Goal: Information Seeking & Learning: Find specific fact

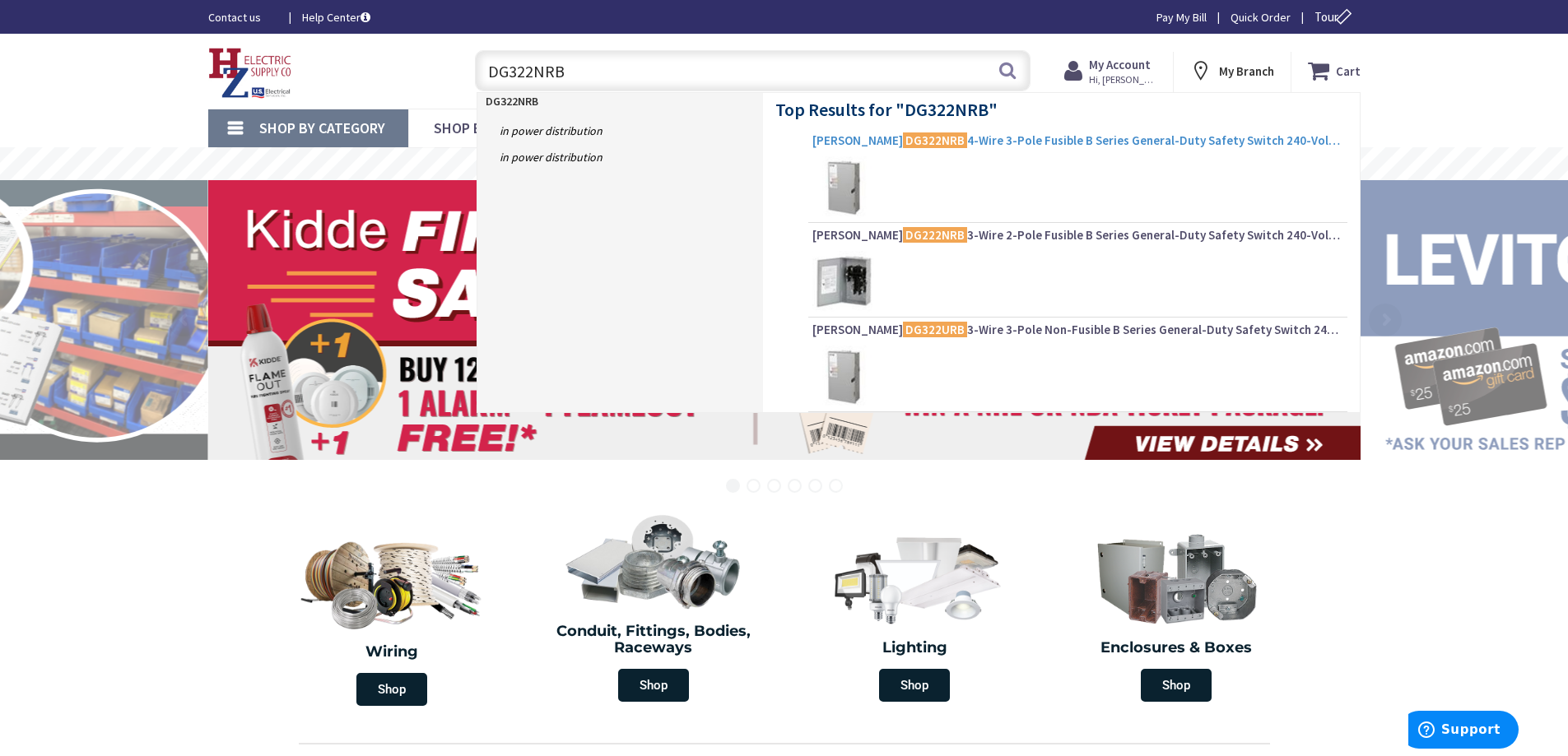
type input "DG322NRB"
click at [1112, 142] on span "[PERSON_NAME] DG322NRB 4-Wire 3-Pole Fusible B Series General-Duty Safety Switc…" at bounding box center [1077, 140] width 530 height 16
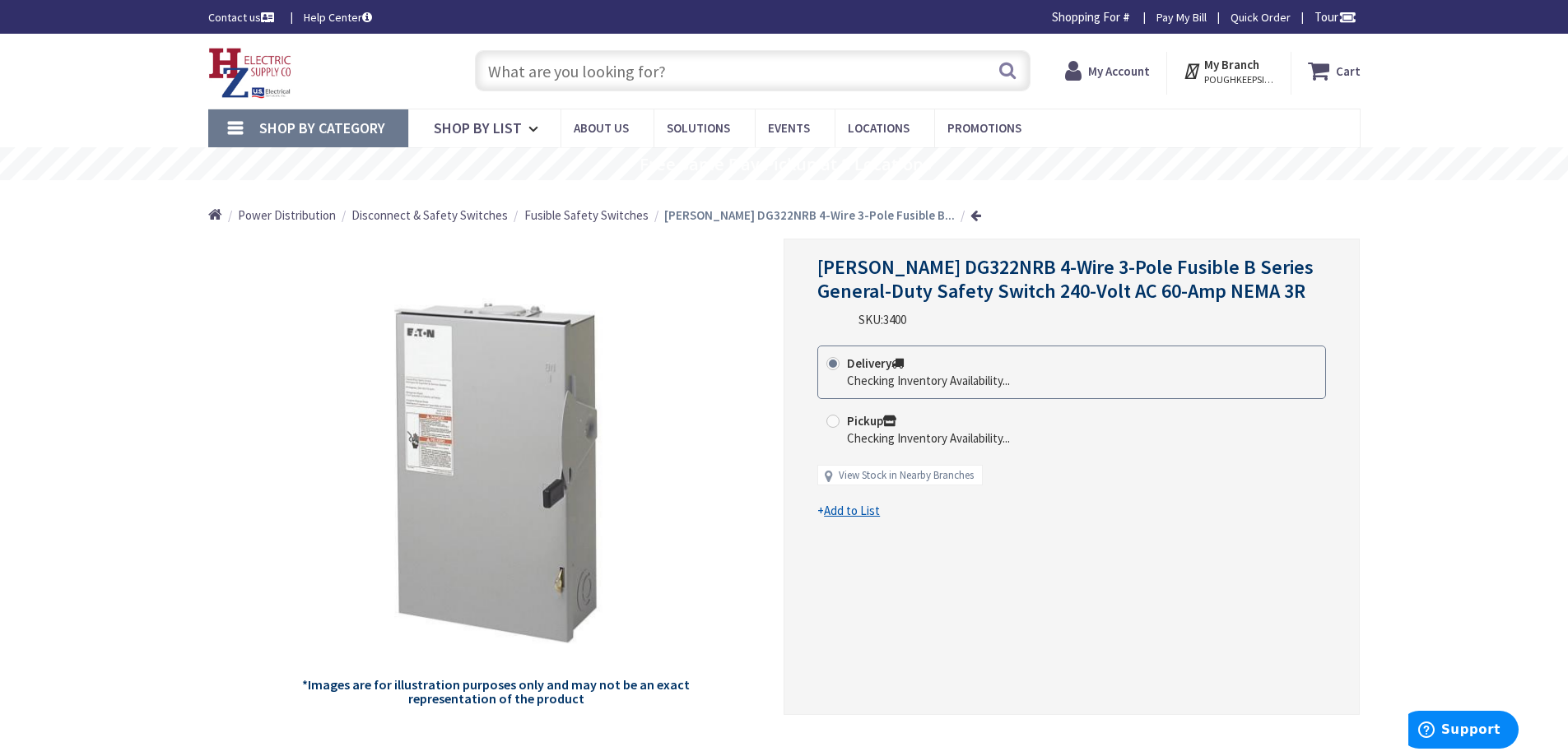
click at [1072, 490] on div "Delivery Checking Inventory Availability... Pickup Checking Inventory Availabil…" at bounding box center [1071, 424] width 509 height 156
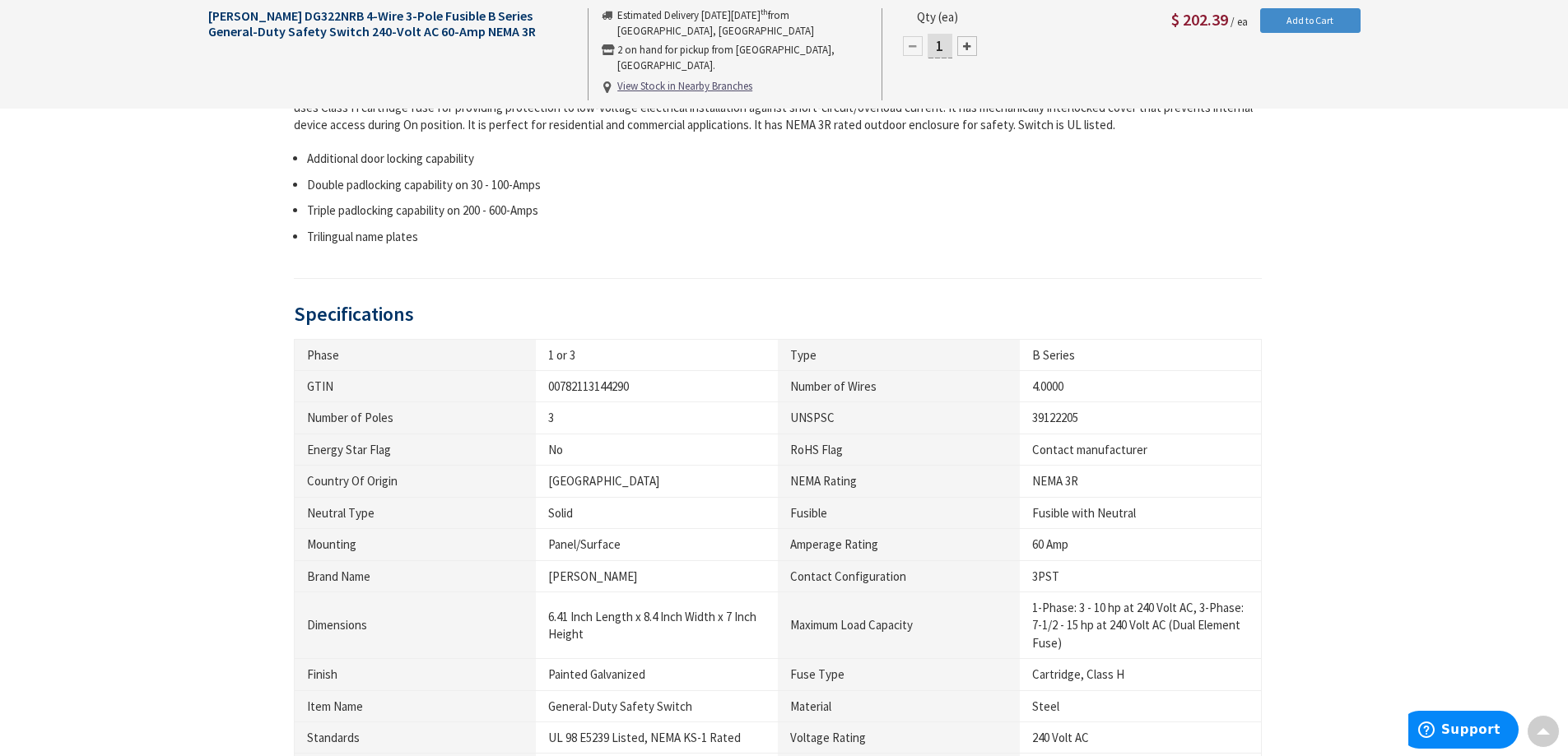
scroll to position [826, 0]
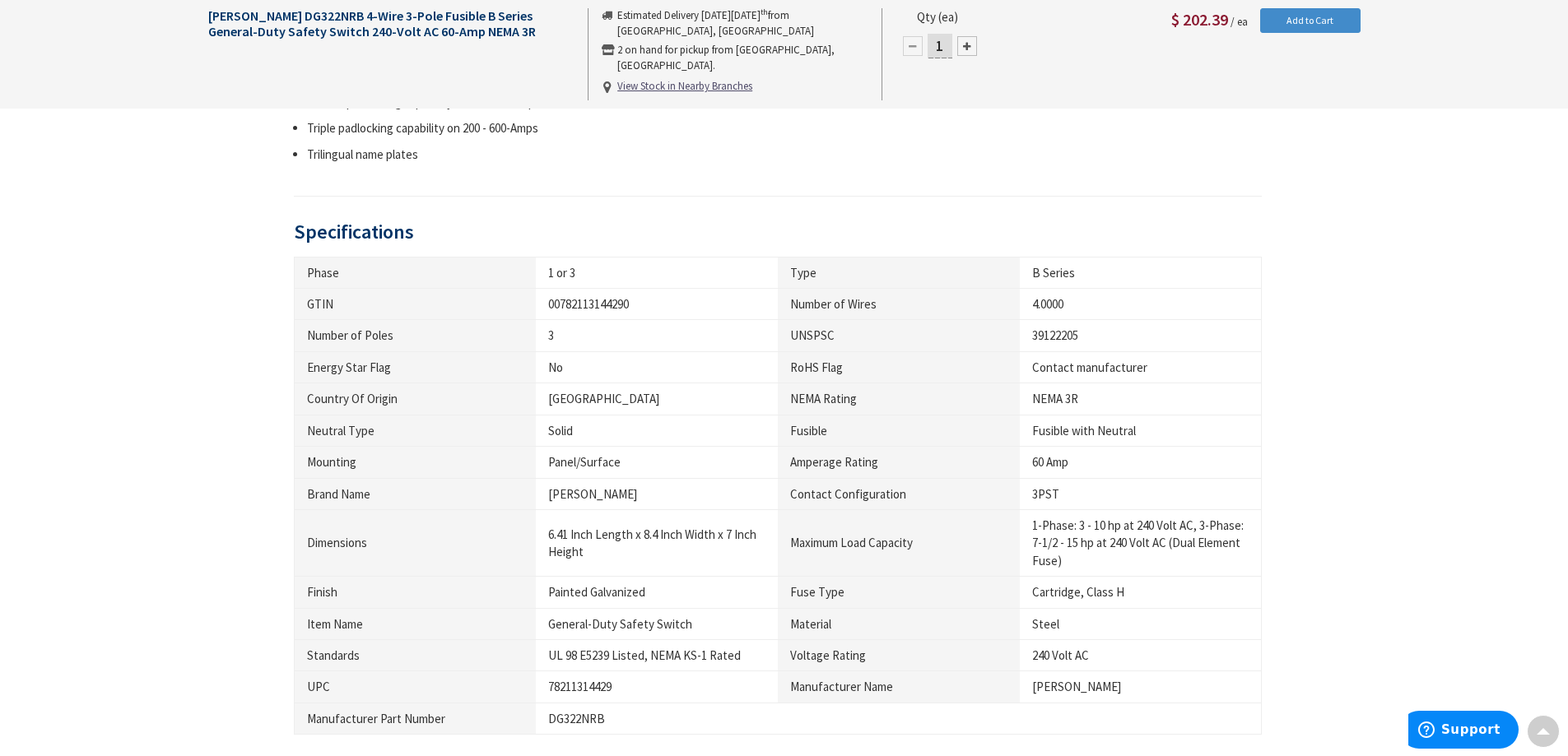
click at [579, 723] on div "DG322NRB" at bounding box center [657, 719] width 217 height 17
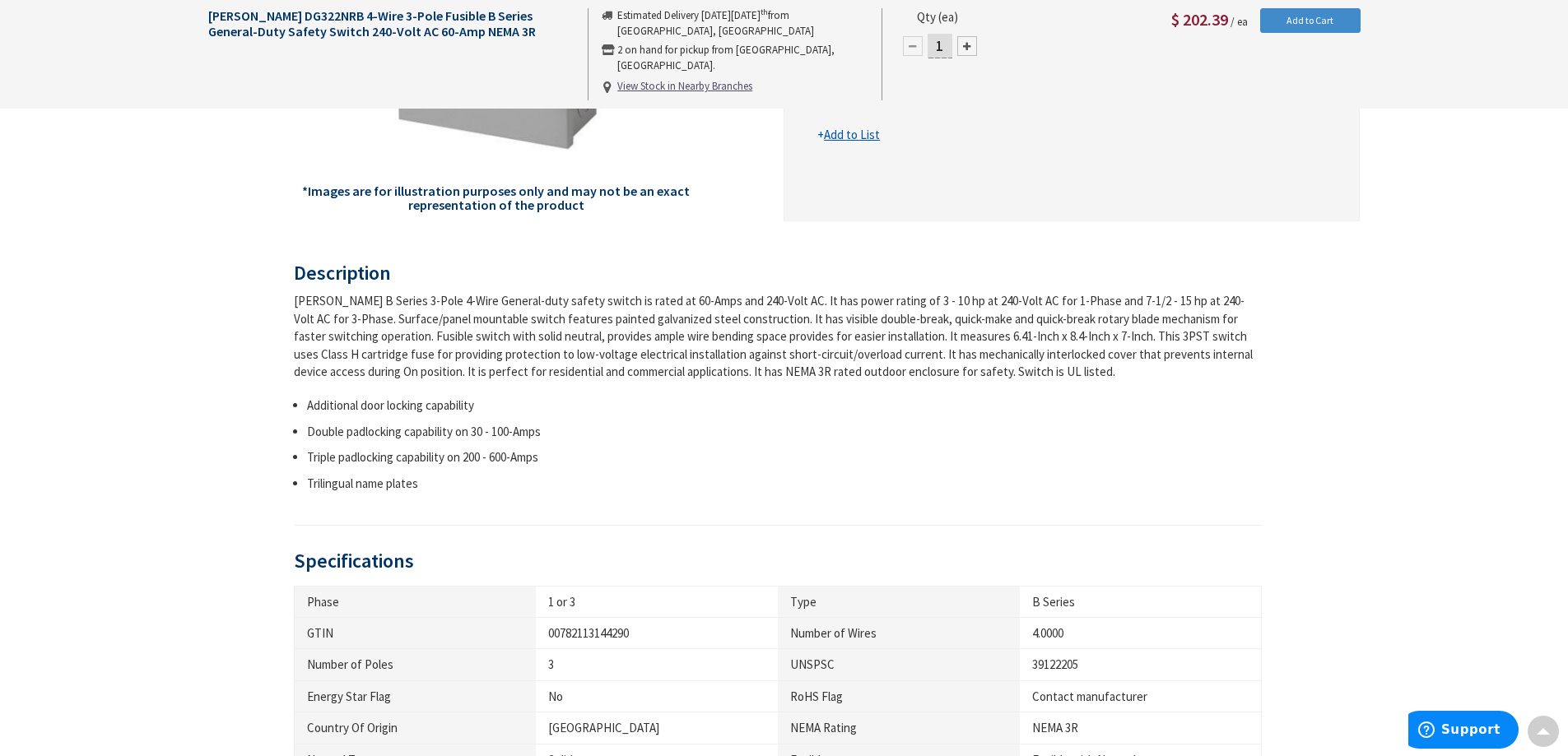
scroll to position [167, 0]
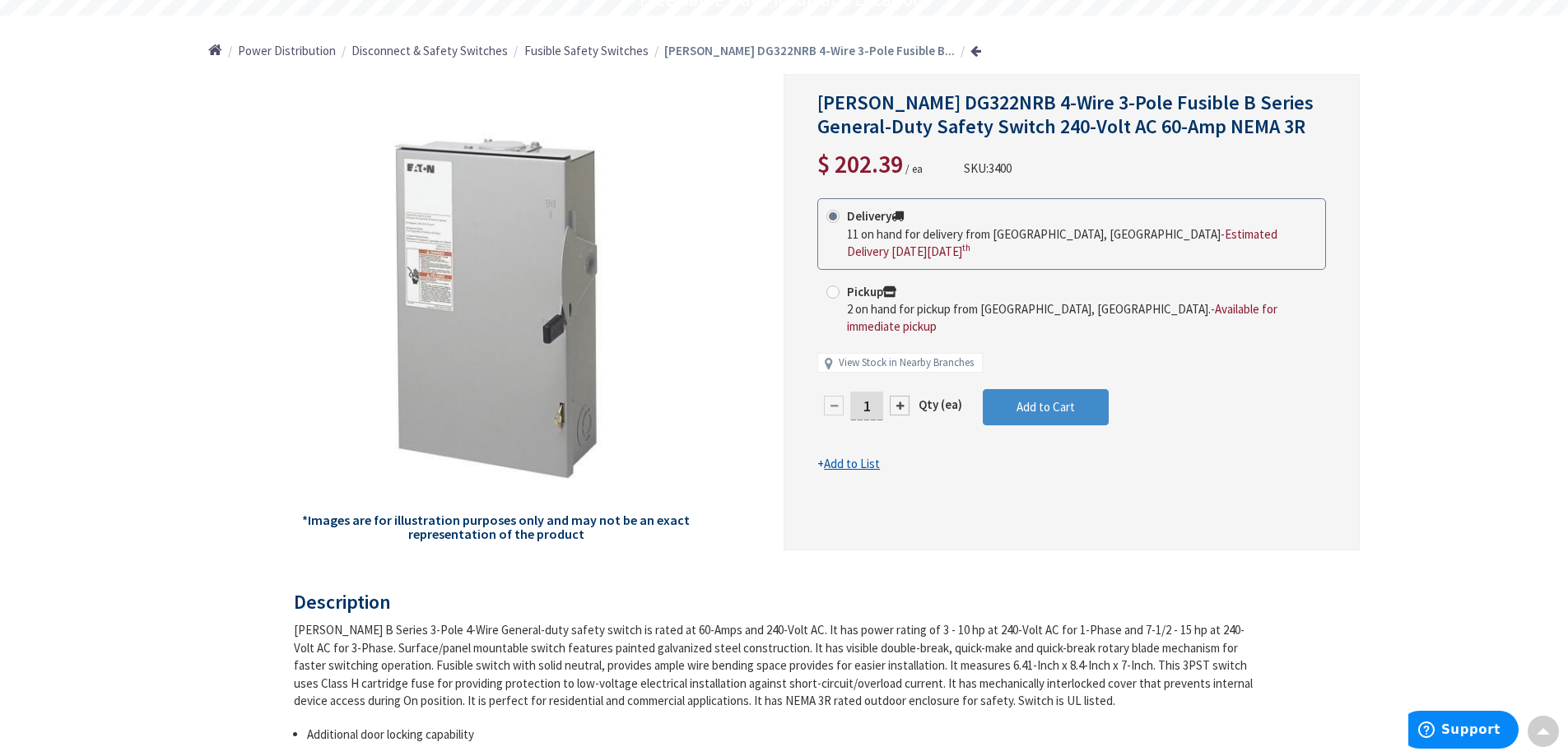
click at [1011, 172] on span "3400" at bounding box center [1000, 168] width 23 height 15
click at [1004, 166] on span "3400" at bounding box center [1000, 168] width 23 height 15
copy span "3400"
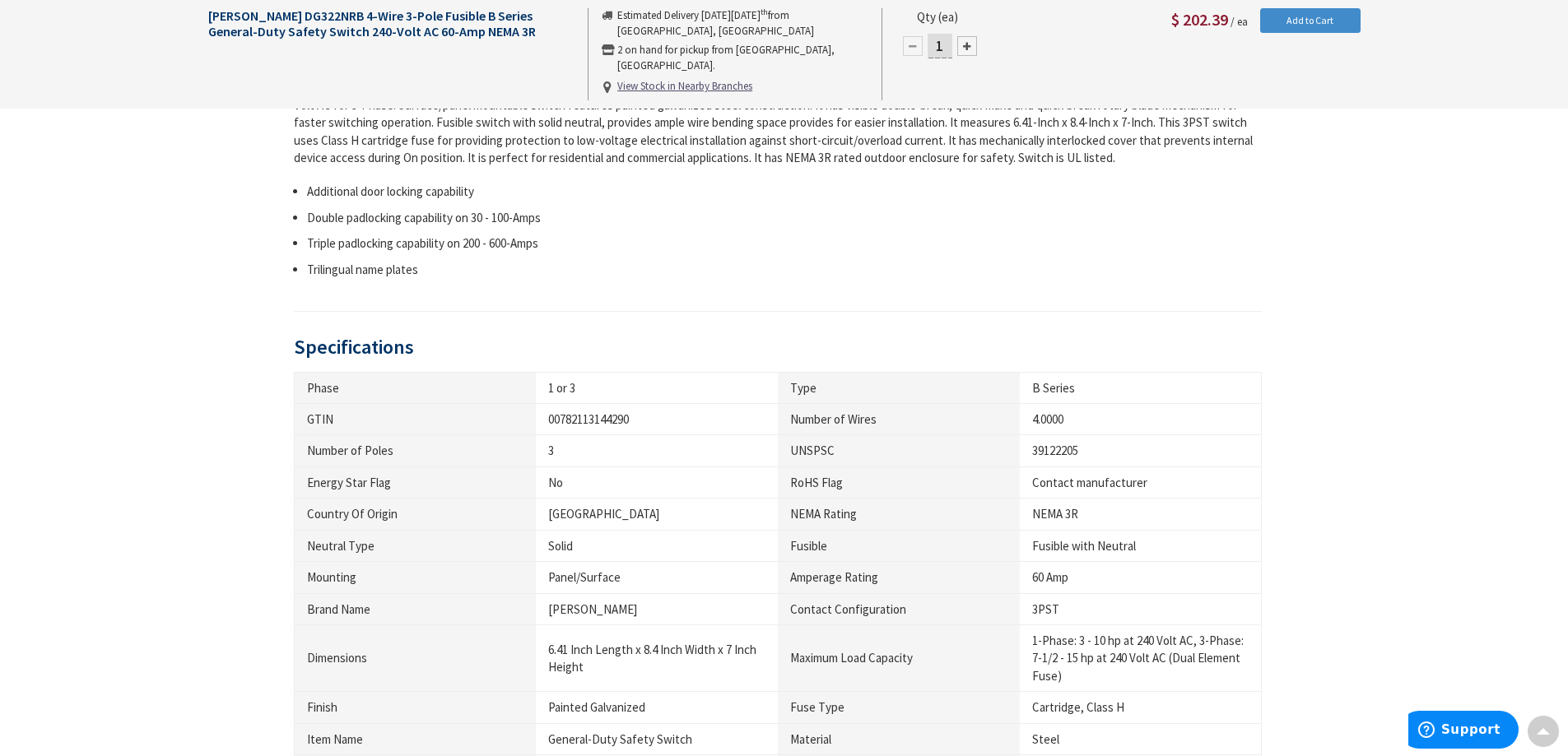
scroll to position [743, 0]
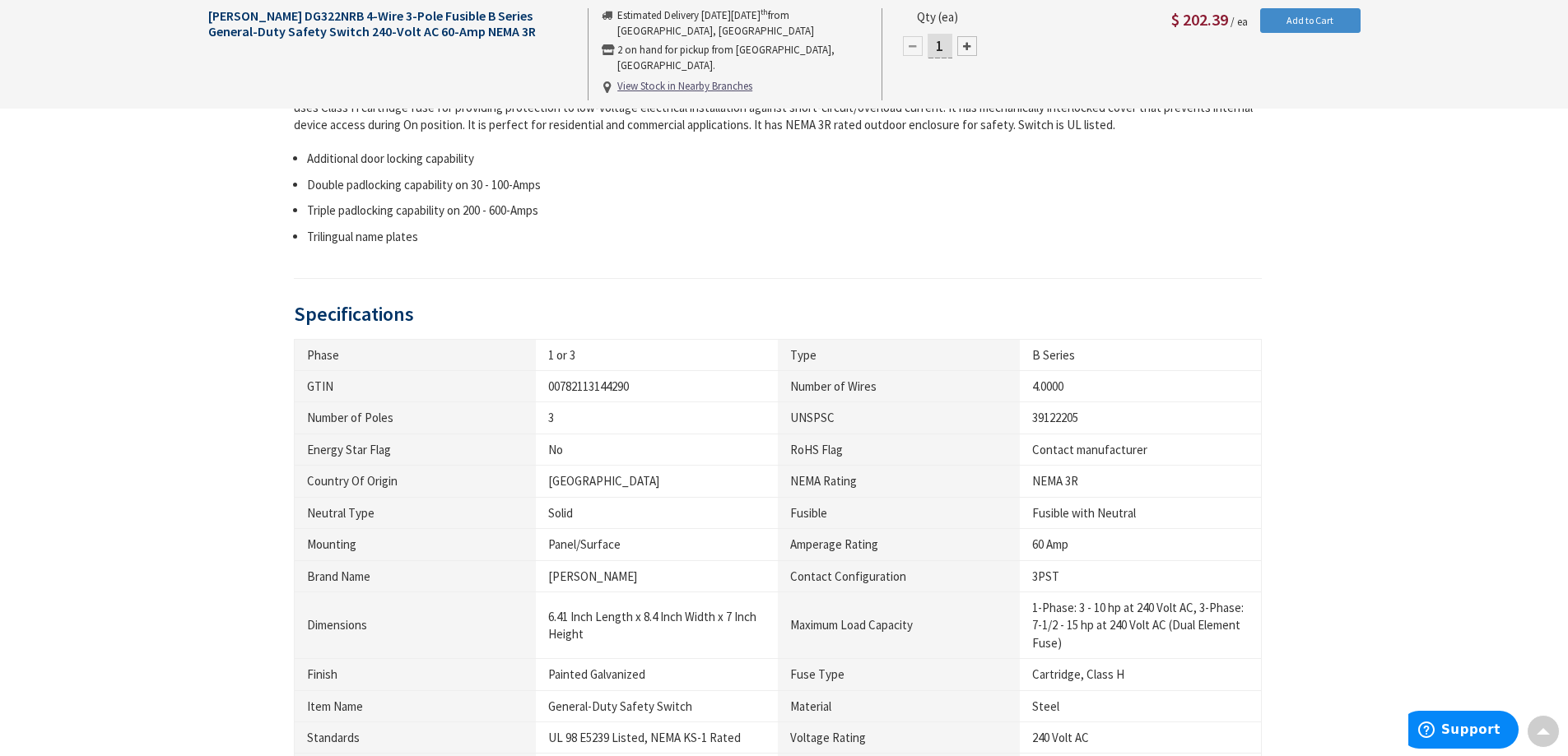
click at [1067, 425] on div "39122205" at bounding box center [1140, 418] width 216 height 17
copy div "39122205"
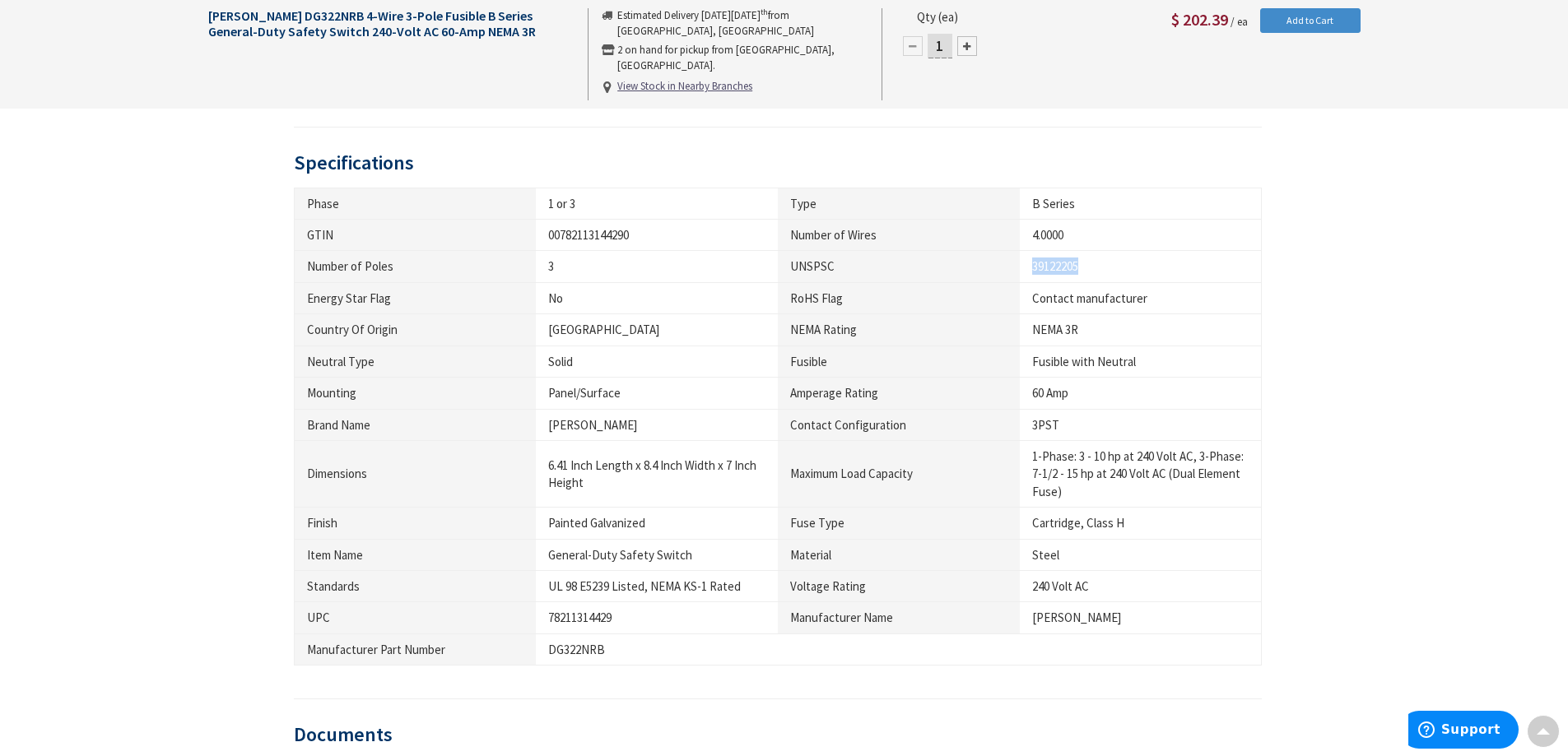
scroll to position [908, 0]
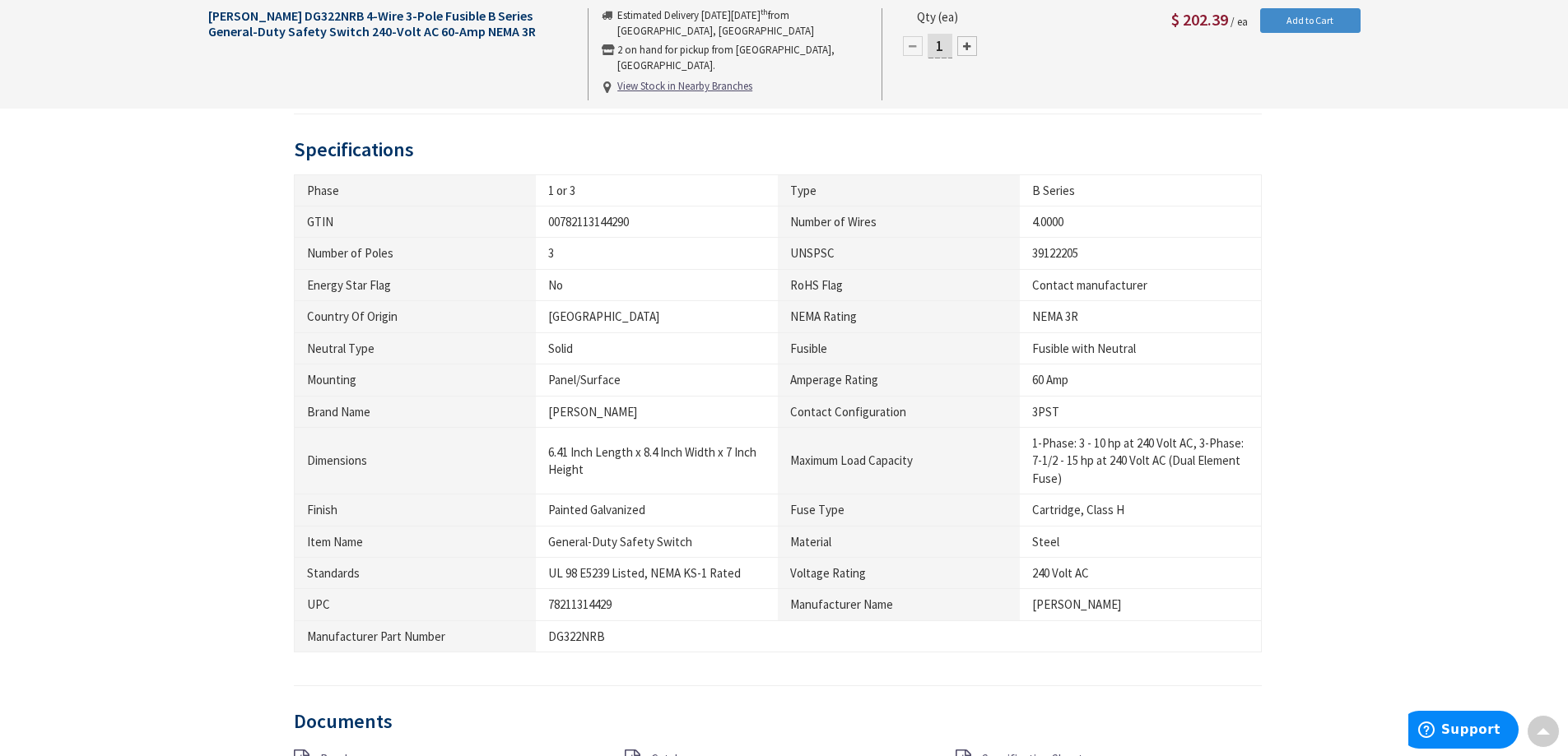
click at [578, 603] on div "78211314429" at bounding box center [657, 604] width 217 height 17
copy div "78211314429"
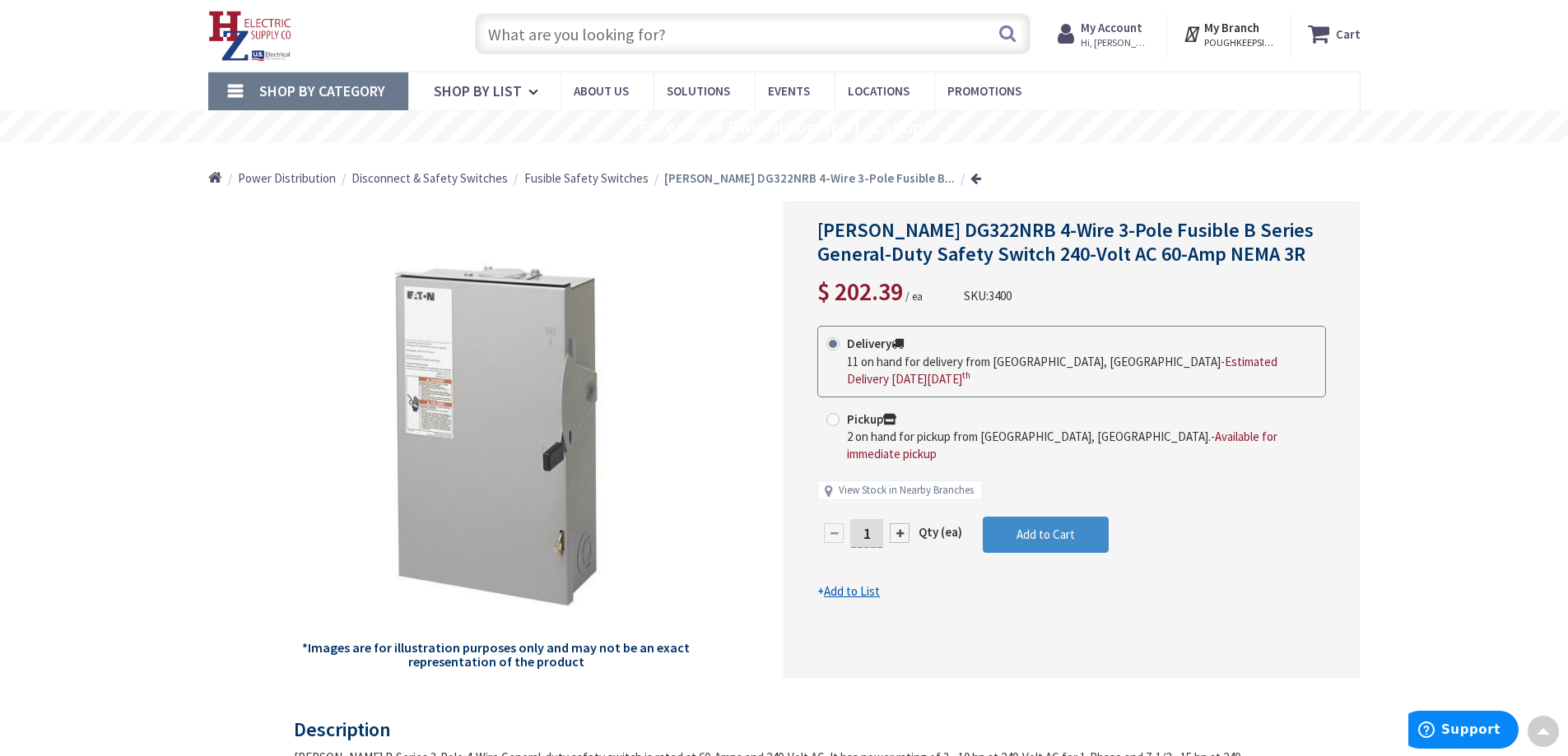
scroll to position [0, 0]
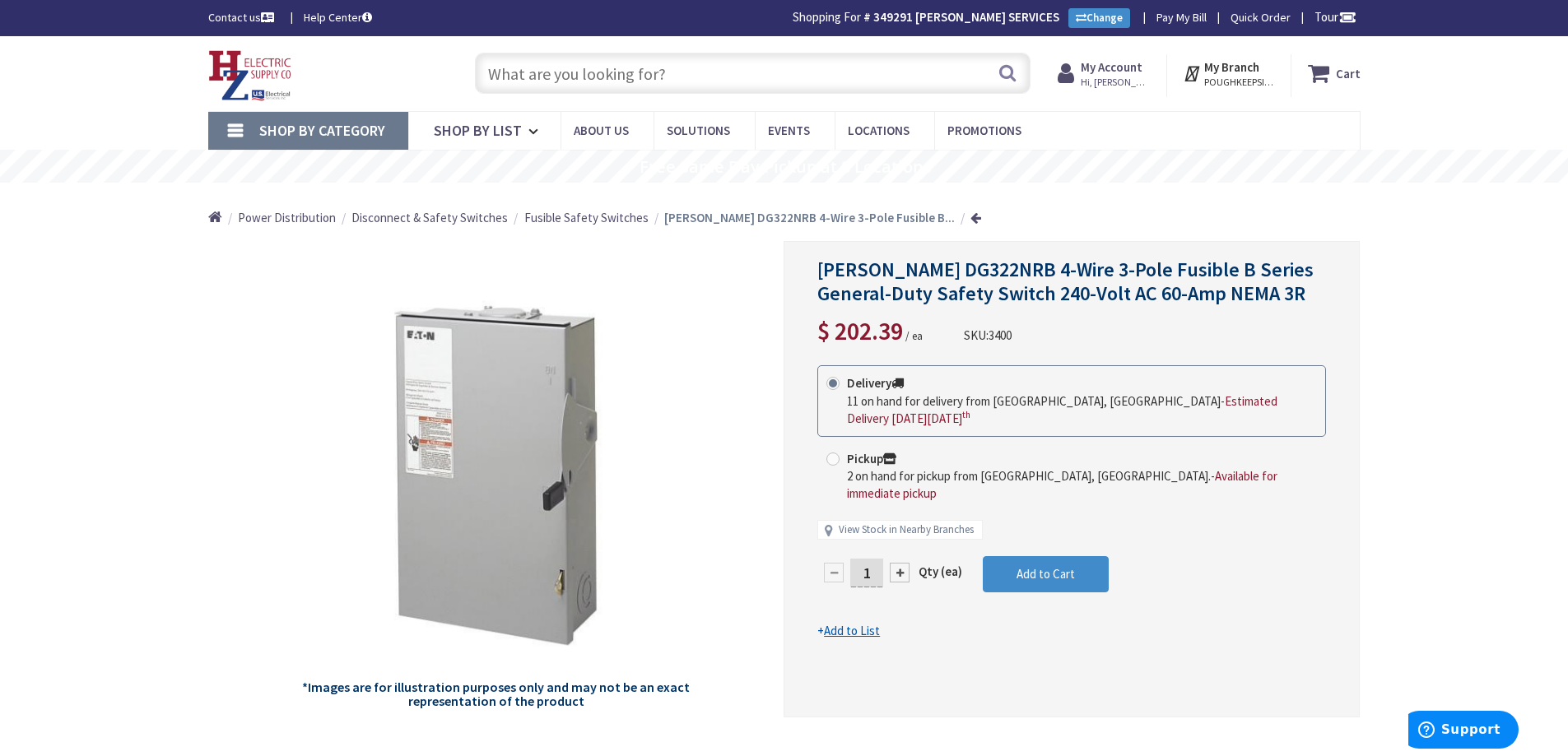
click at [757, 73] on input "text" at bounding box center [752, 73] width 555 height 41
paste input "FRN-R-40"
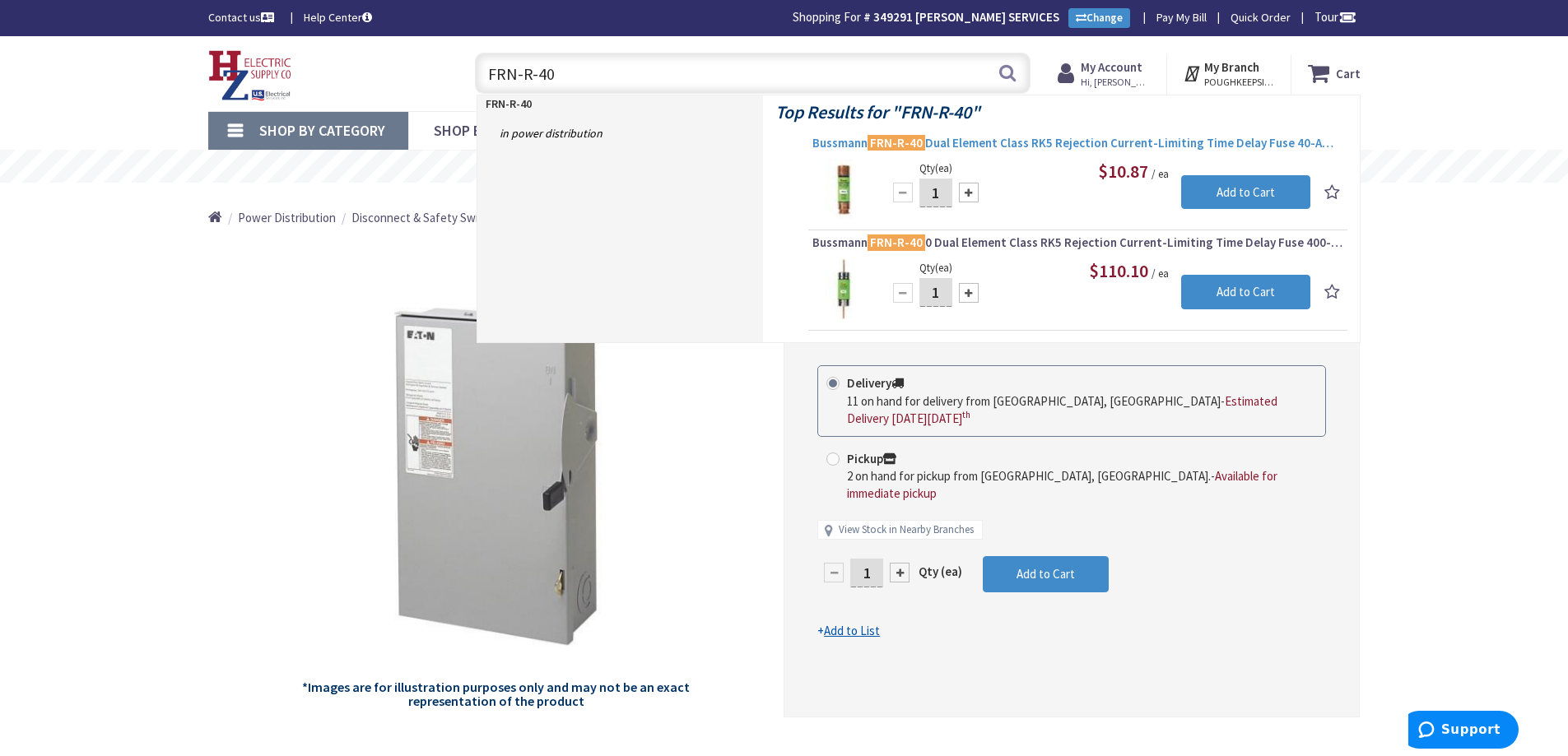
type input "FRN-R-40"
click at [1117, 139] on span "Bussmann FRN-R-40 Dual Element Class RK5 Rejection Current-Limiting Time Delay …" at bounding box center [1077, 142] width 530 height 16
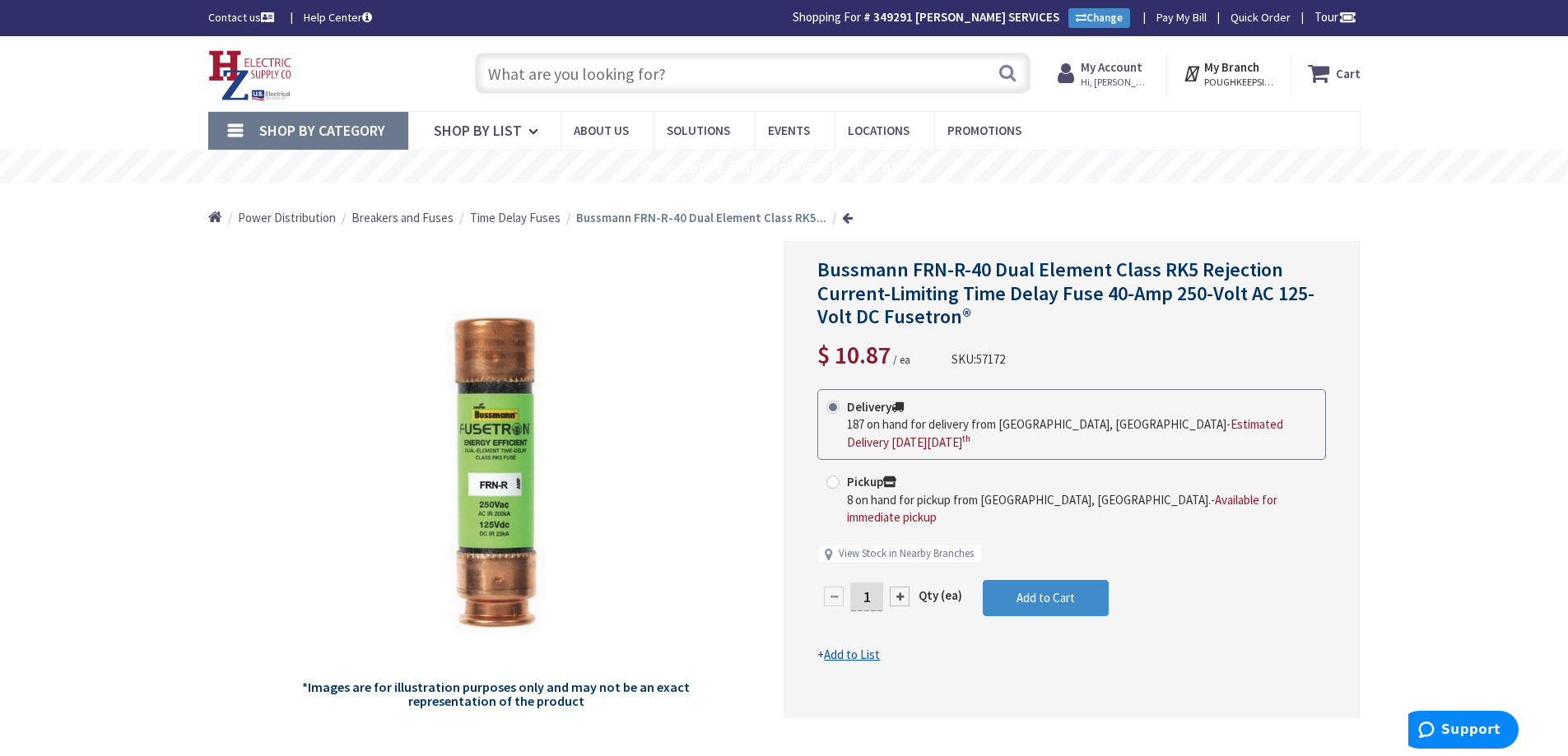
click at [997, 361] on span "57172" at bounding box center [990, 359] width 29 height 15
copy span "57172"
drag, startPoint x: 1323, startPoint y: 481, endPoint x: 1325, endPoint y: 463, distance: 18.1
click at [1324, 481] on div "Pickup 8 on hand for pickup from Poughkeepsie, NY. - Available for immediate pi…" at bounding box center [1071, 499] width 509 height 70
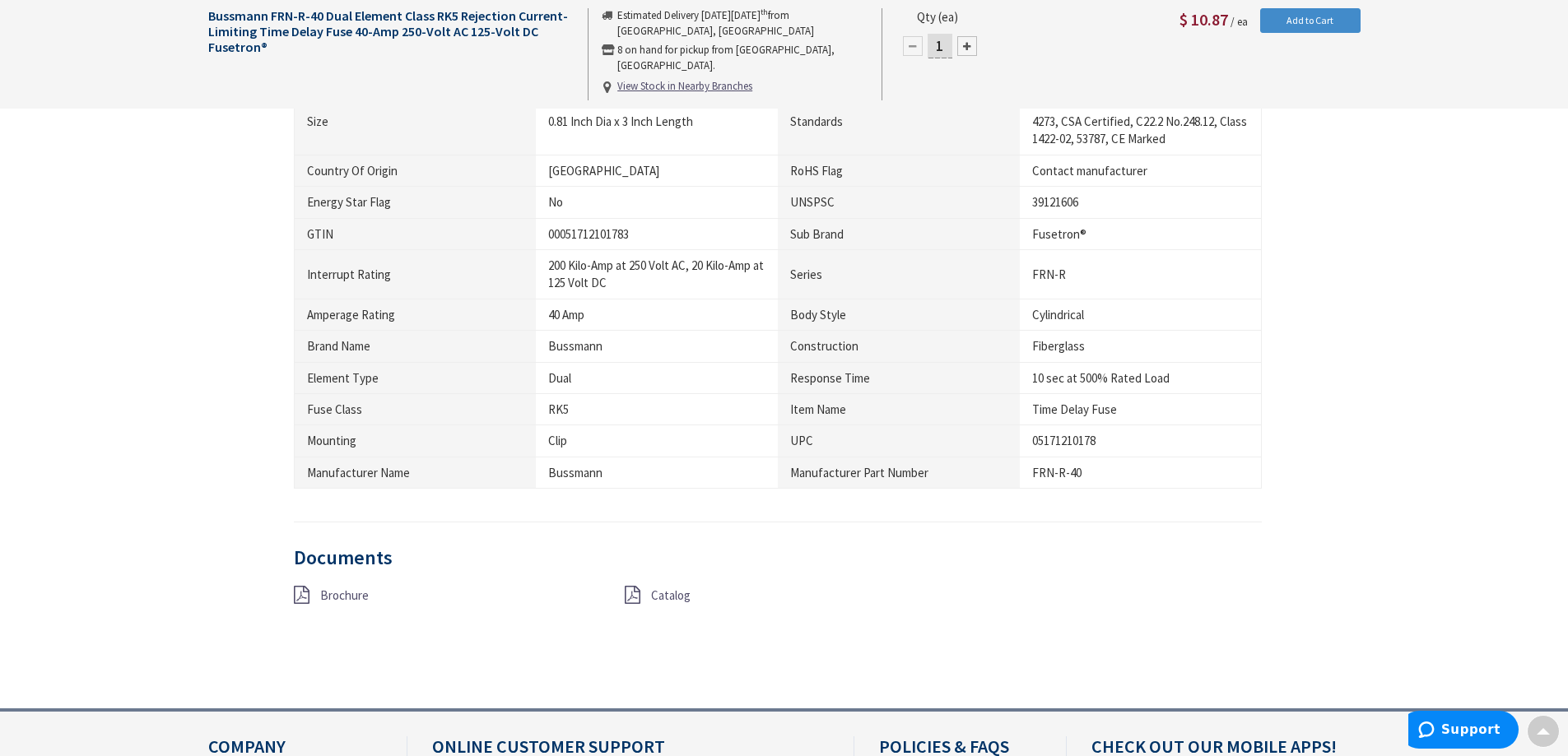
scroll to position [1070, 0]
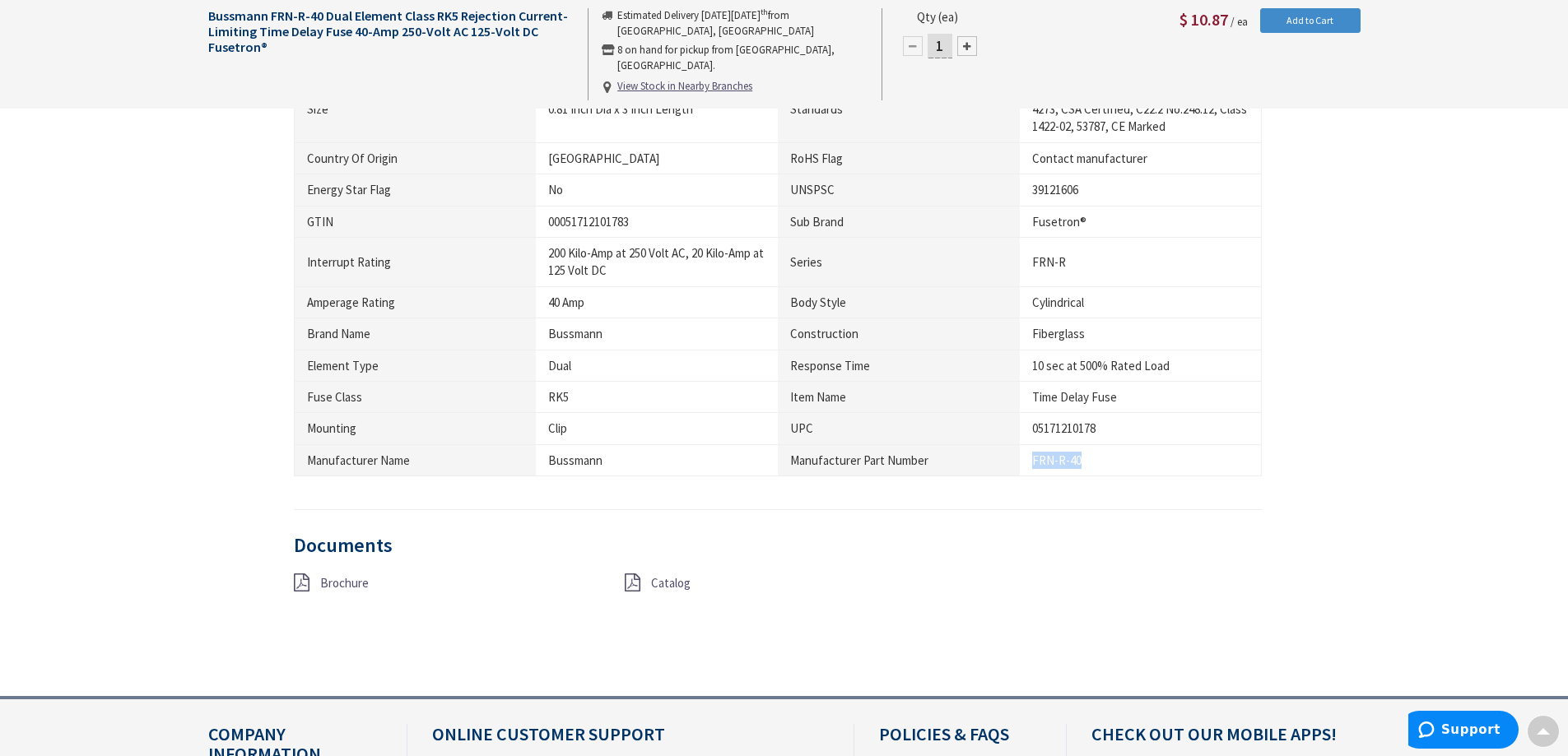
drag, startPoint x: 1032, startPoint y: 463, endPoint x: 1081, endPoint y: 469, distance: 49.4
click at [1081, 469] on div "FRN-R-40" at bounding box center [1140, 460] width 216 height 17
copy div "FRN-R-40"
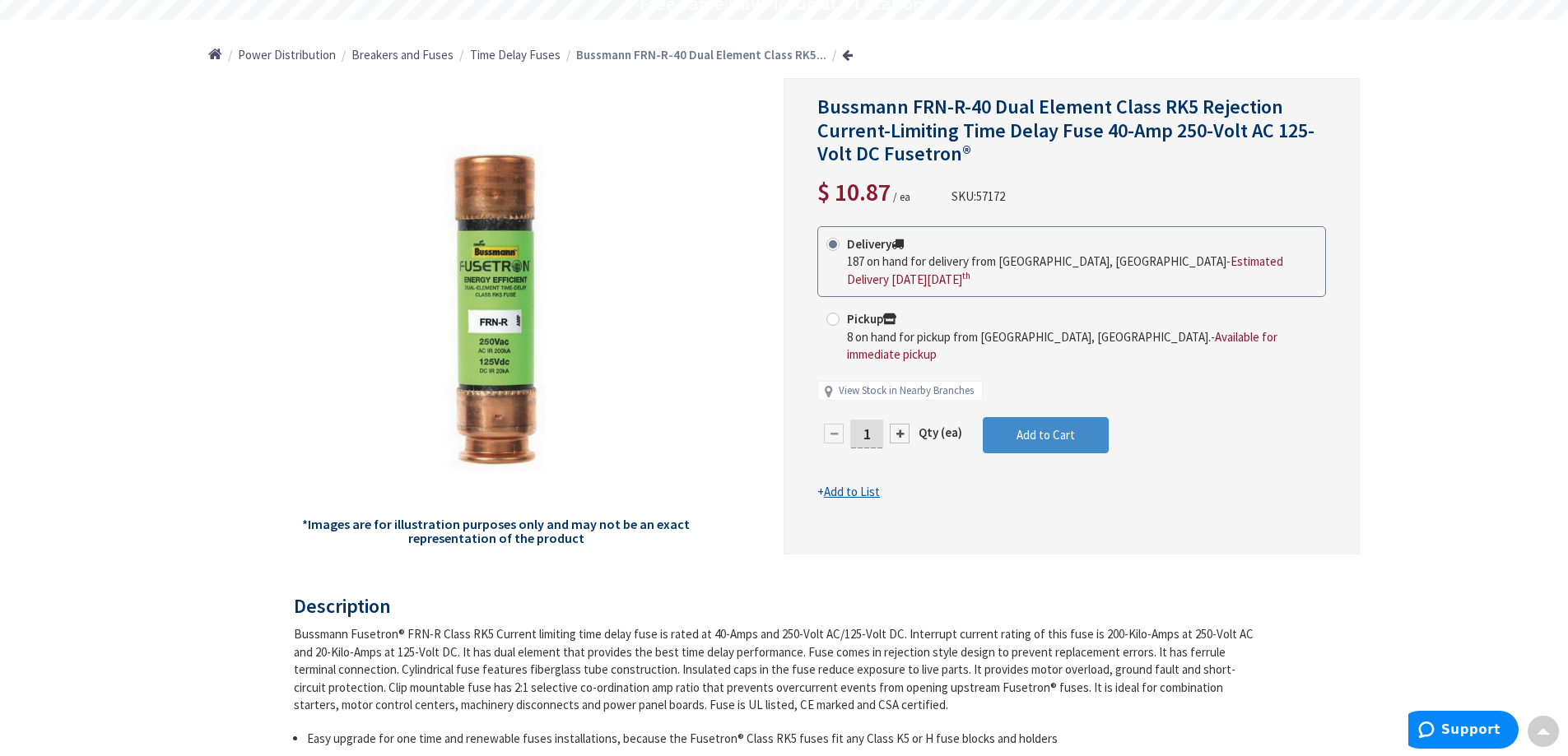
scroll to position [0, 0]
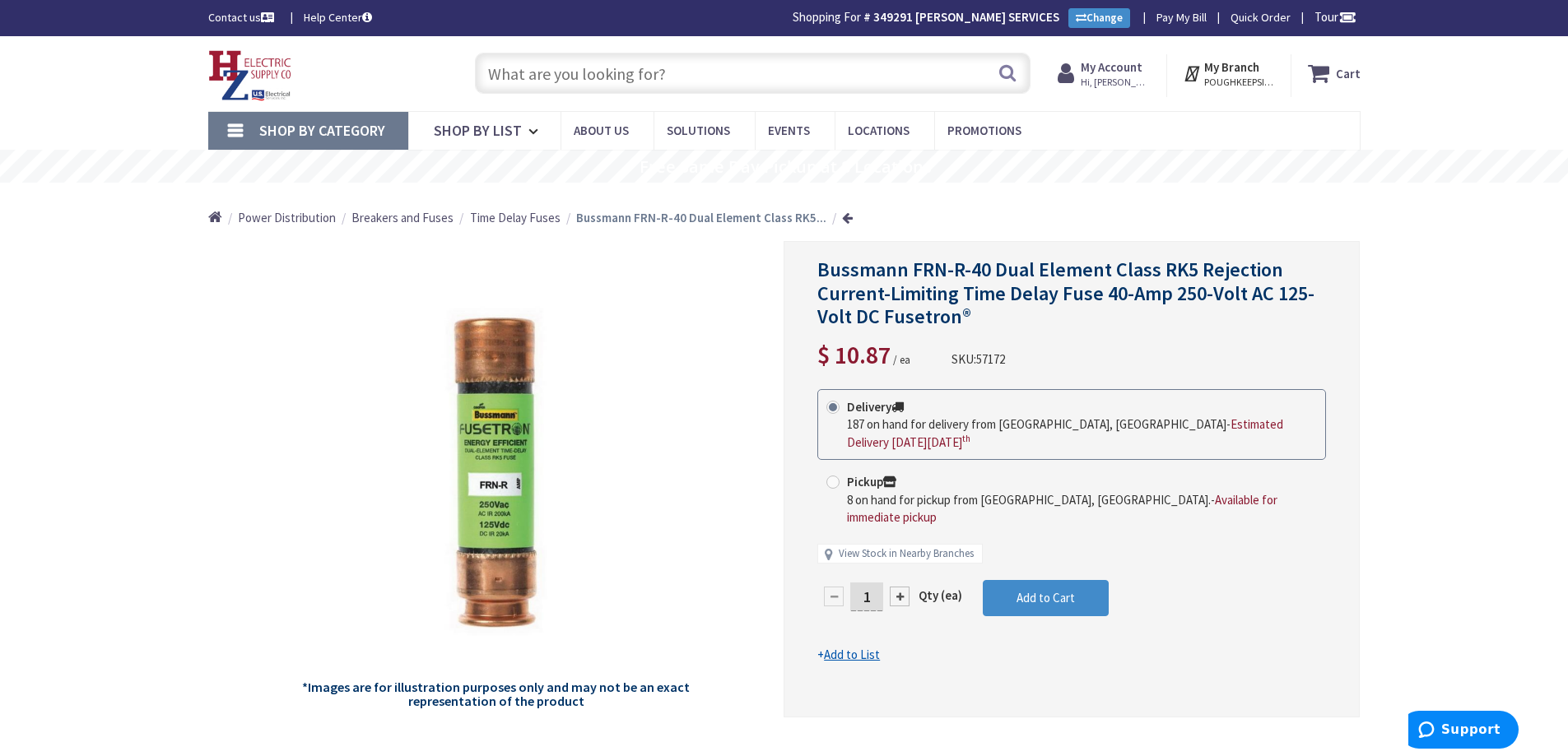
click at [742, 62] on input "text" at bounding box center [752, 73] width 555 height 41
paste input "8836-GSC3R-NK"
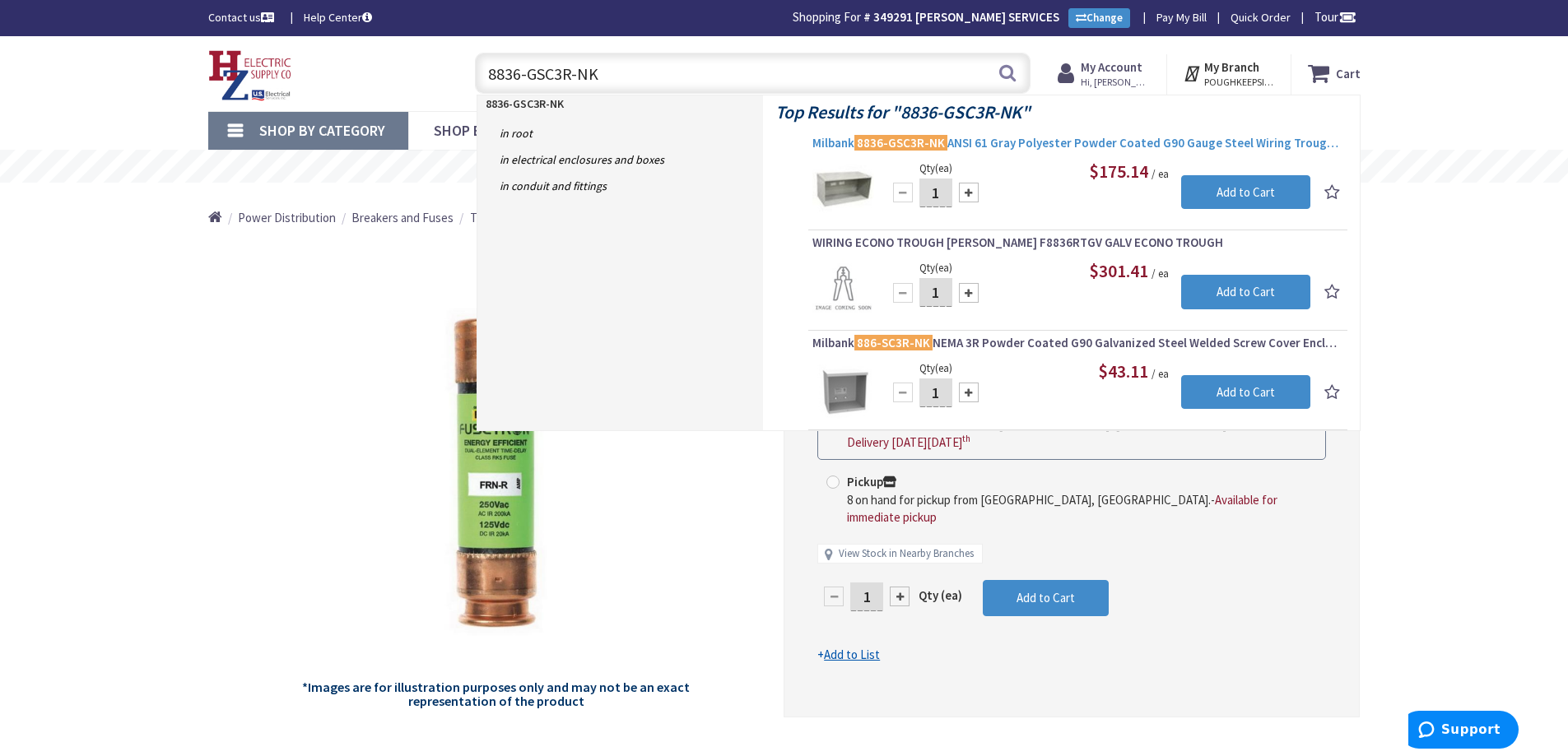
type input "8836-GSC3R-NK"
click at [1034, 145] on span "Milbank 8836-GSC3R-NK ANSI 61 Gray Polyester Powder Coated G90 Gauge Steel Wiri…" at bounding box center [1077, 142] width 530 height 16
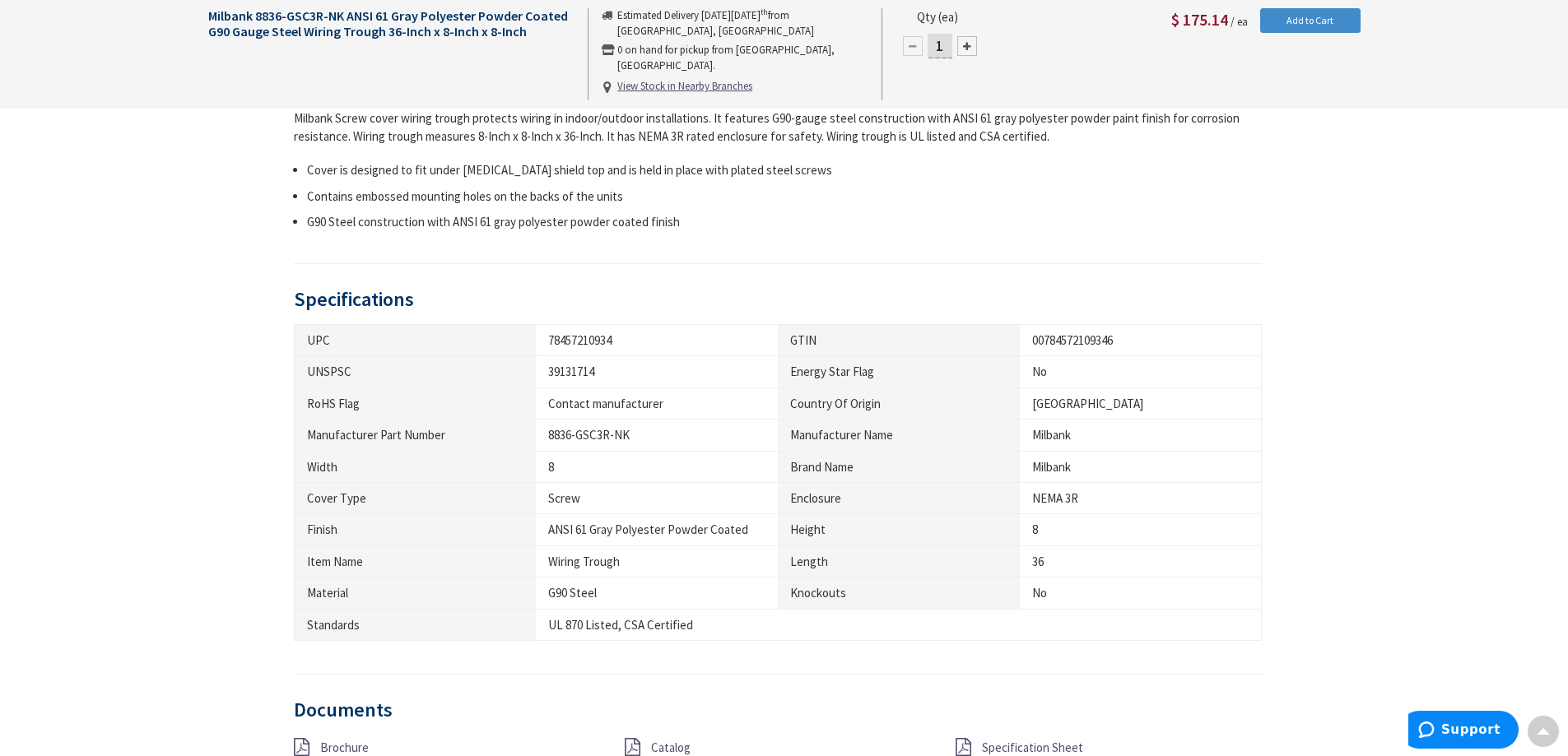
scroll to position [658, 0]
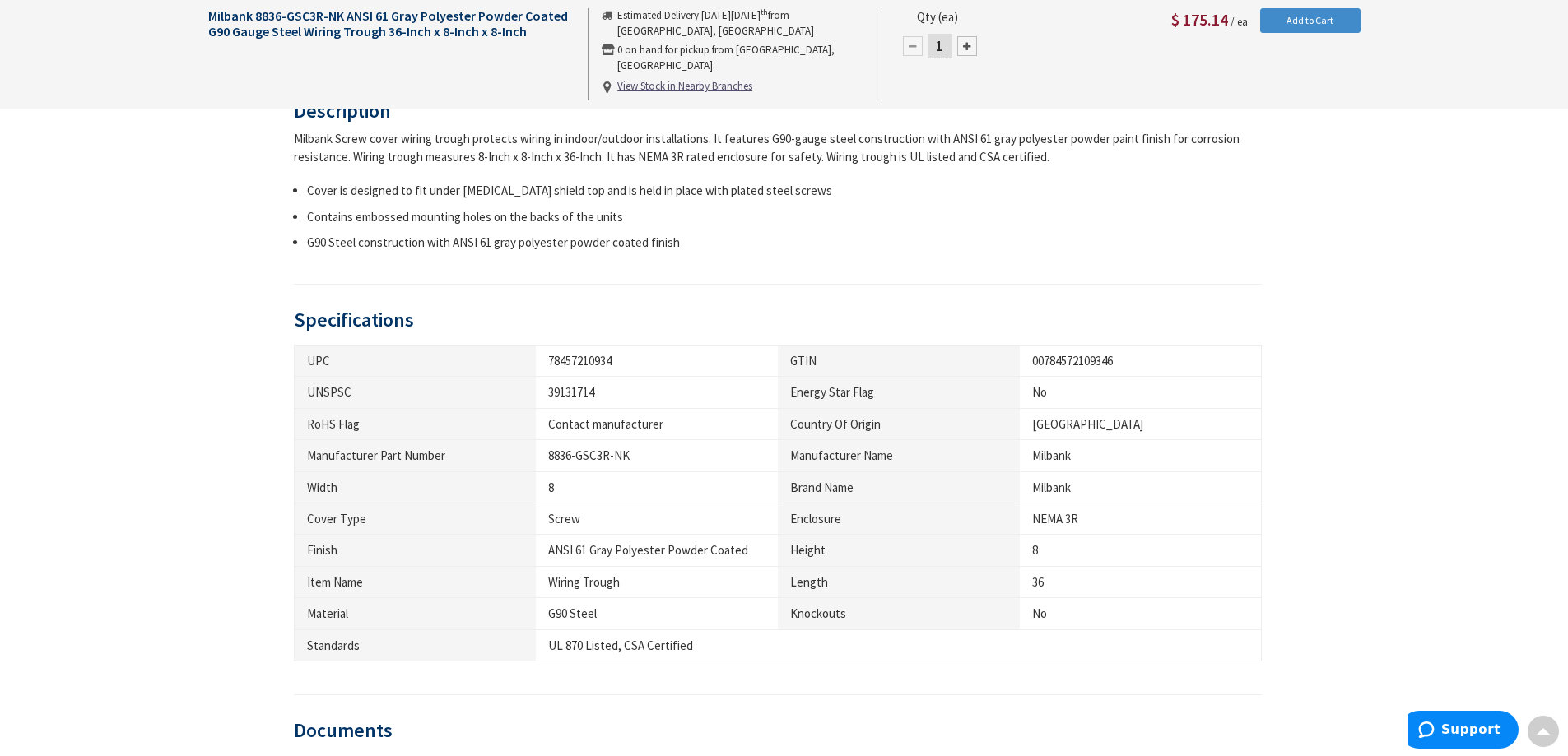
click at [571, 359] on div "78457210934" at bounding box center [657, 360] width 217 height 17
copy div "78457210934"
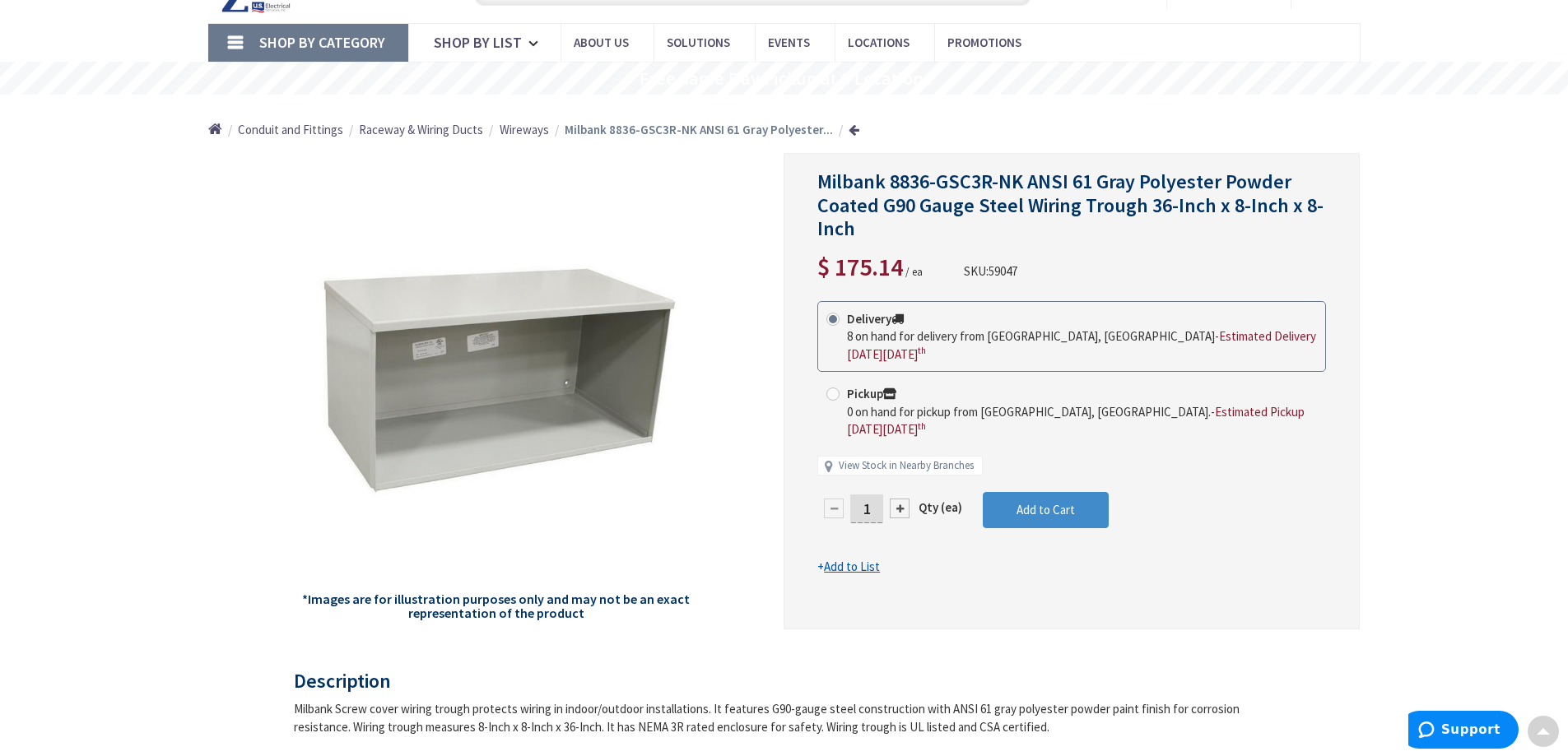
scroll to position [0, 0]
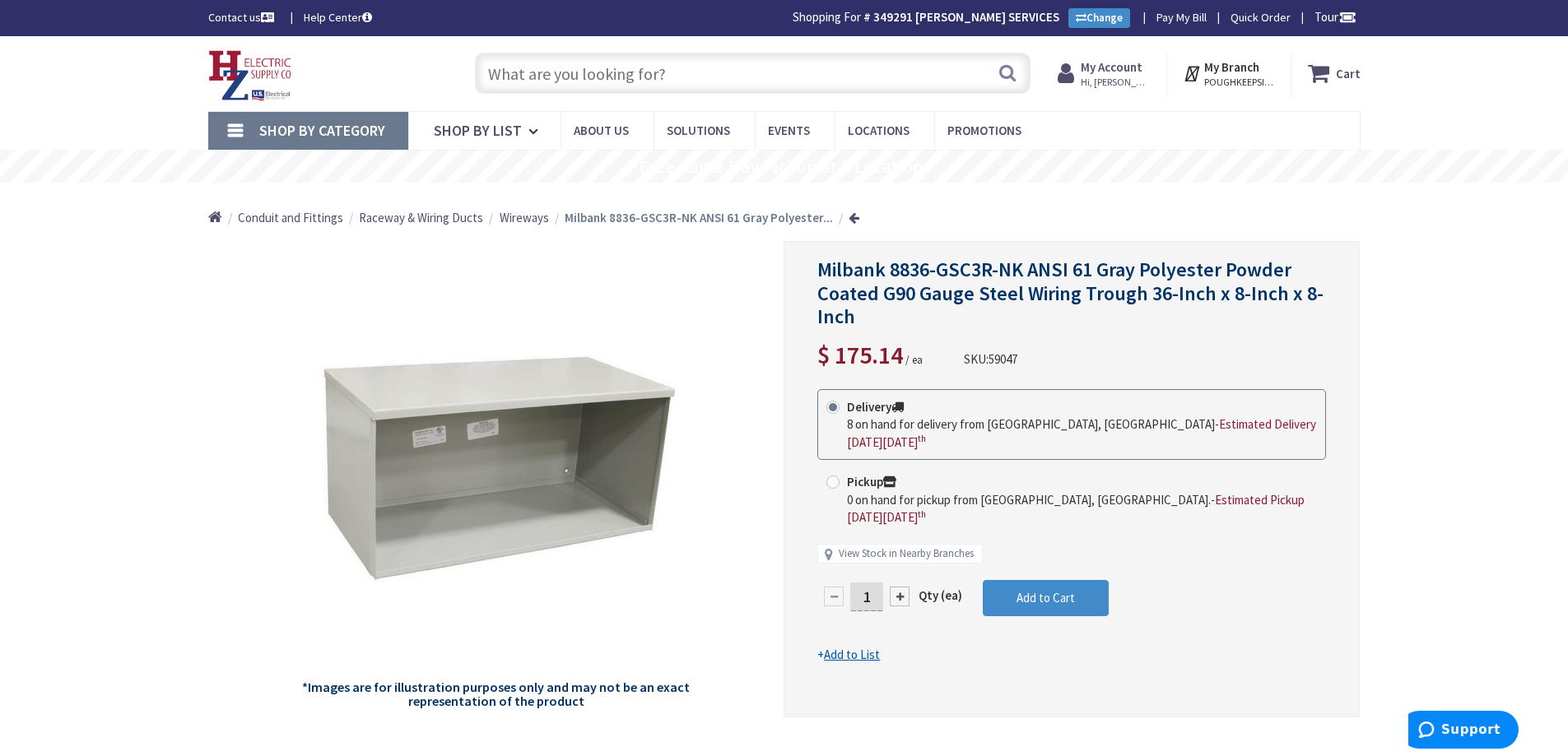
click at [998, 354] on span "59047" at bounding box center [1003, 359] width 29 height 15
drag, startPoint x: 998, startPoint y: 354, endPoint x: 1180, endPoint y: 336, distance: 182.9
click at [999, 354] on span "59047" at bounding box center [1003, 359] width 29 height 15
copy span "59047"
